Goal: Contribute content: Add original content to the website for others to see

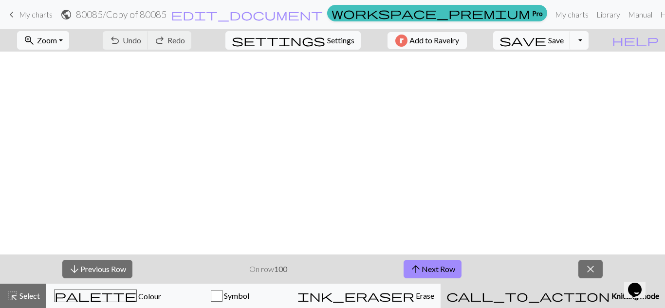
scroll to position [521, 1281]
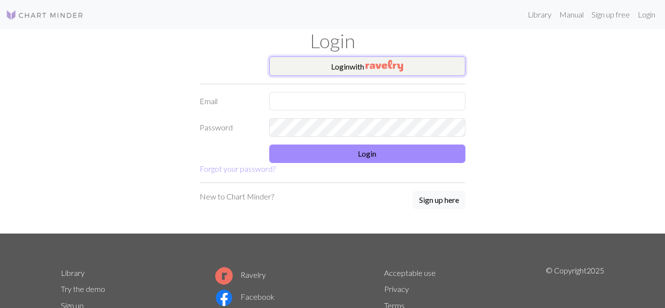
click at [338, 70] on button "Login with" at bounding box center [367, 65] width 197 height 19
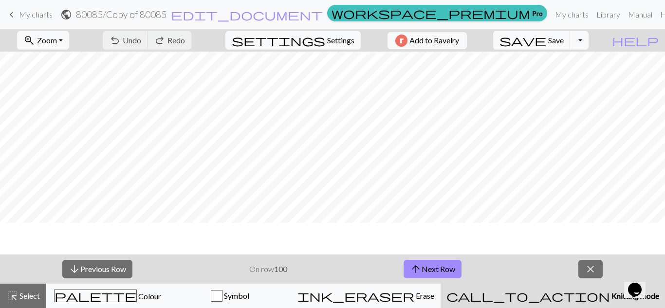
scroll to position [574, 1281]
click at [434, 265] on button "arrow_upward Next Row" at bounding box center [433, 269] width 58 height 19
click at [571, 48] on button "save Save Save" at bounding box center [531, 40] width 77 height 19
click at [427, 263] on button "arrow_upward Next Row" at bounding box center [433, 269] width 58 height 19
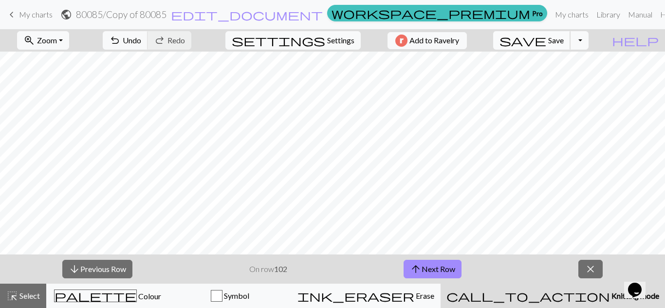
click at [546, 46] on span "save" at bounding box center [523, 41] width 47 height 14
click at [546, 43] on span "save" at bounding box center [523, 41] width 47 height 14
